Goal: Task Accomplishment & Management: Manage account settings

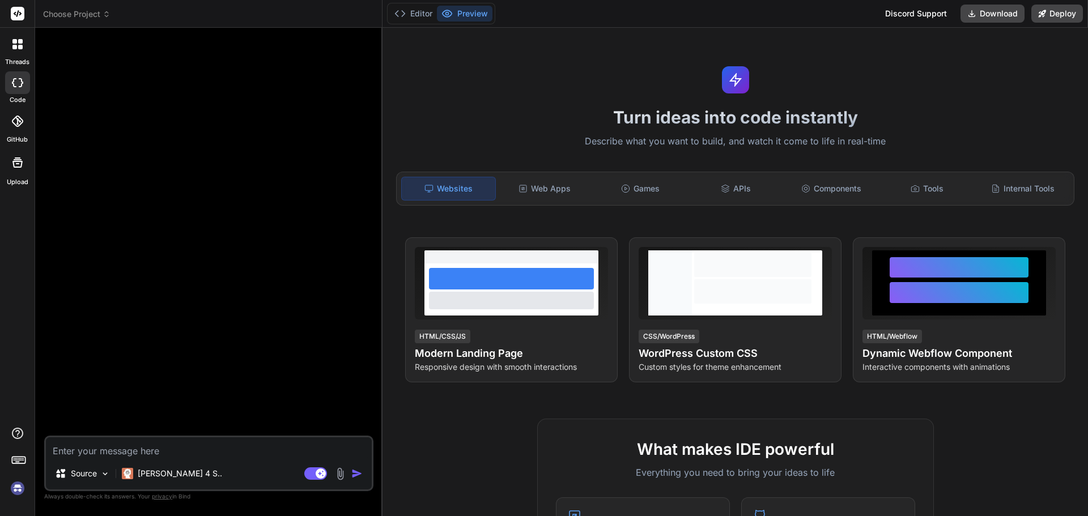
type textarea "x"
click at [86, 19] on span "Choose Project" at bounding box center [76, 13] width 67 height 11
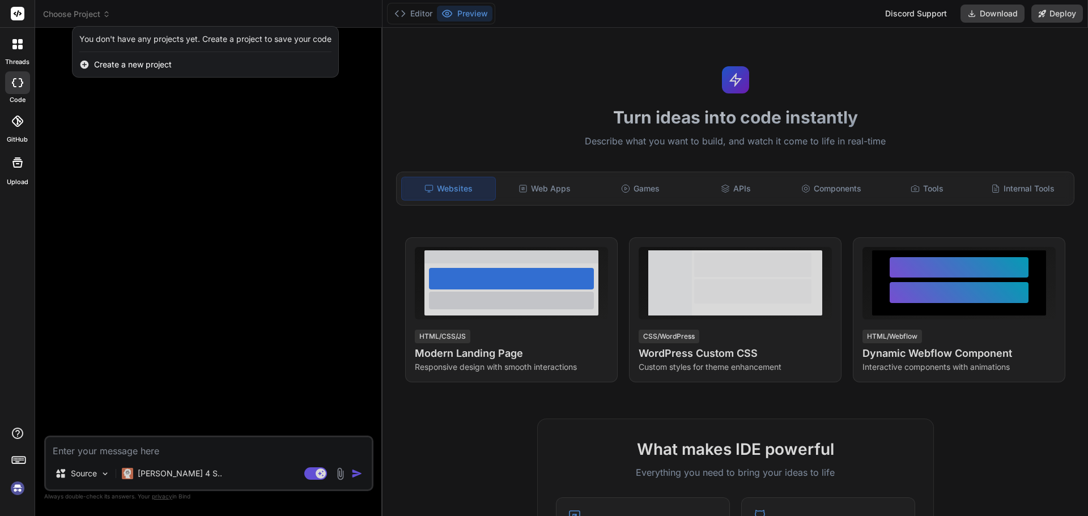
click at [16, 133] on div at bounding box center [17, 121] width 25 height 25
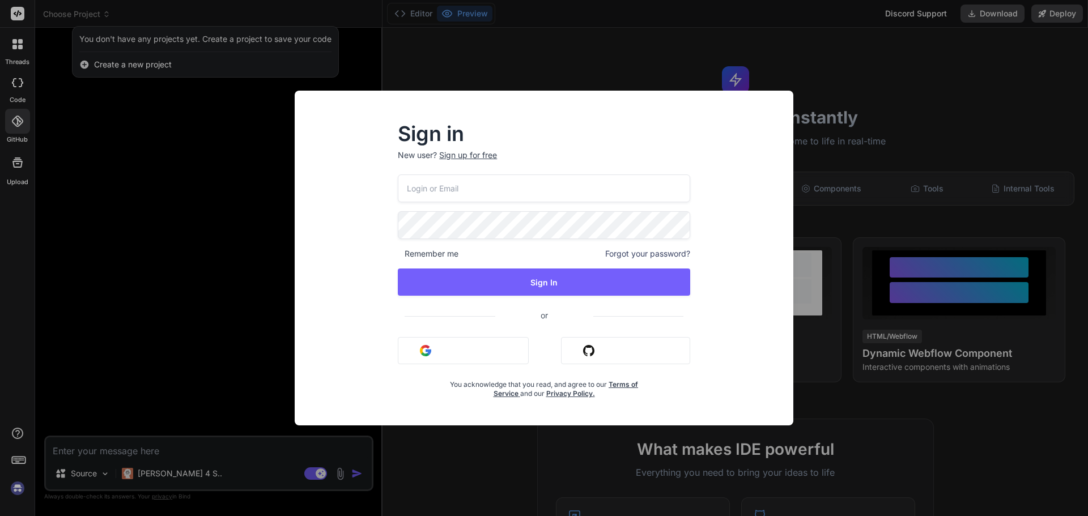
type input "[EMAIL_ADDRESS][DOMAIN_NAME]"
click at [510, 335] on div "[EMAIL_ADDRESS][DOMAIN_NAME] Remember me Forgot your password? Sign In or Sign …" at bounding box center [544, 286] width 292 height 224
click at [505, 343] on button "Sign in with Google" at bounding box center [463, 350] width 131 height 27
click at [466, 343] on button "Sign in with Google" at bounding box center [463, 350] width 131 height 27
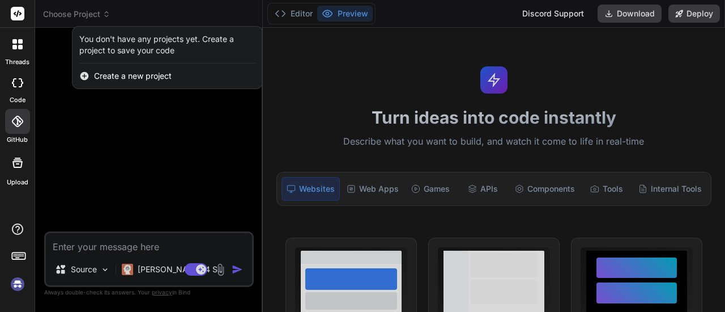
type textarea "x"
